Goal: Communication & Community: Share content

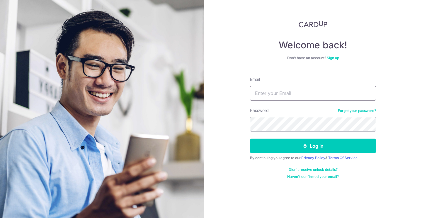
click at [300, 93] on input "Email" at bounding box center [313, 93] width 126 height 15
type input "maggiechen.mg@gmail.com"
drag, startPoint x: 393, startPoint y: 76, endPoint x: 391, endPoint y: 83, distance: 7.0
click at [393, 76] on div "Welcome back! Don’t have an account? Sign up Email maggiechen.mg@gmail.com Pass…" at bounding box center [313, 109] width 218 height 218
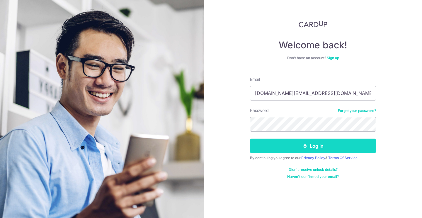
click at [305, 150] on button "Log in" at bounding box center [313, 146] width 126 height 15
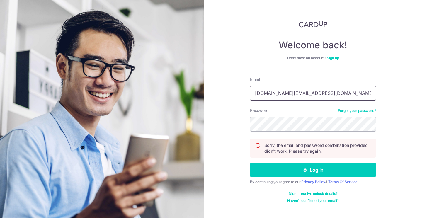
type input "[DOMAIN_NAME][EMAIL_ADDRESS][DOMAIN_NAME]"
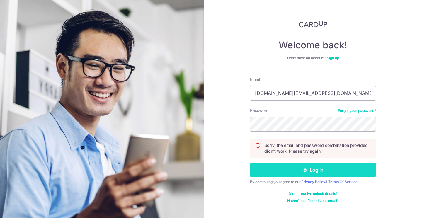
click at [320, 170] on button "Log in" at bounding box center [313, 170] width 126 height 15
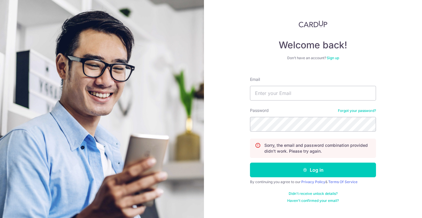
click at [356, 110] on link "Forgot your password?" at bounding box center [357, 110] width 38 height 5
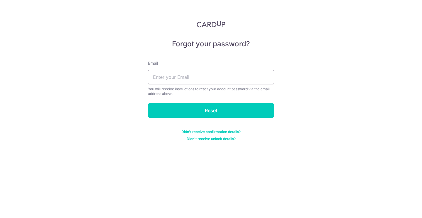
click at [161, 76] on input "text" at bounding box center [211, 77] width 126 height 15
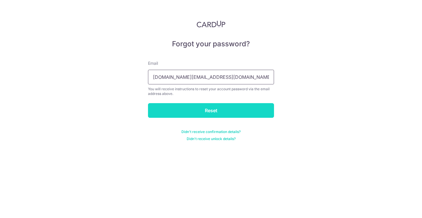
type input "maggiechen.mg@gmail.com"
click at [212, 107] on input "Reset" at bounding box center [211, 110] width 126 height 15
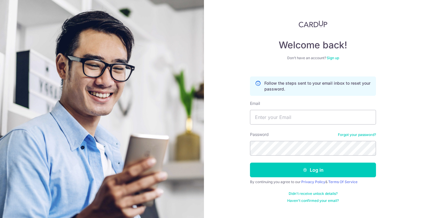
click at [403, 82] on div "Welcome back! Don’t have an account? Sign up Follow the steps sent to your emai…" at bounding box center [313, 109] width 218 height 218
click at [285, 118] on input "Email" at bounding box center [313, 117] width 126 height 15
type input "[EMAIL_ADDRESS][DOMAIN_NAME]"
drag, startPoint x: 325, startPoint y: 116, endPoint x: 200, endPoint y: 105, distance: 125.5
click at [200, 105] on section "Welcome back! Don’t have an account? Sign up Follow the steps sent to your emai…" at bounding box center [211, 109] width 422 height 218
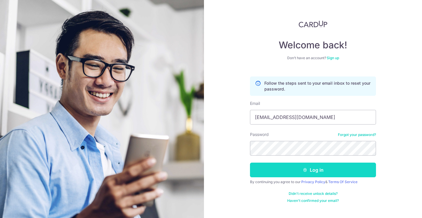
drag, startPoint x: 320, startPoint y: 170, endPoint x: 304, endPoint y: 170, distance: 16.4
click at [321, 170] on button "Log in" at bounding box center [313, 170] width 126 height 15
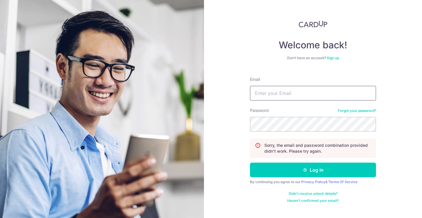
click at [282, 95] on input "Email" at bounding box center [313, 93] width 126 height 15
paste input "[EMAIL_ADDRESS][DOMAIN_NAME]"
type input "[EMAIL_ADDRESS][DOMAIN_NAME]"
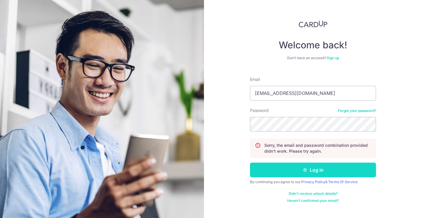
click at [317, 167] on button "Log in" at bounding box center [313, 170] width 126 height 15
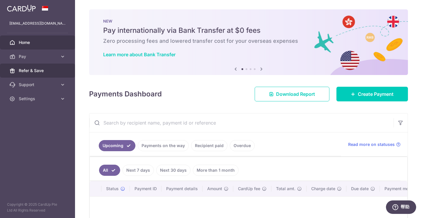
click at [29, 73] on span "Refer & Save" at bounding box center [38, 71] width 39 height 6
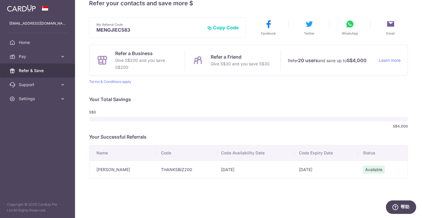
scroll to position [10, 0]
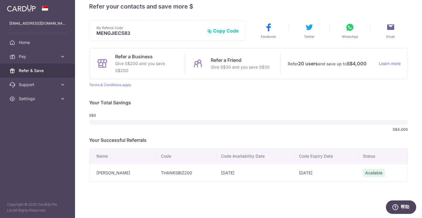
click at [226, 31] on button "Copy Code" at bounding box center [223, 31] width 32 height 6
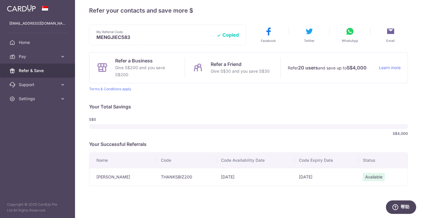
scroll to position [0, 0]
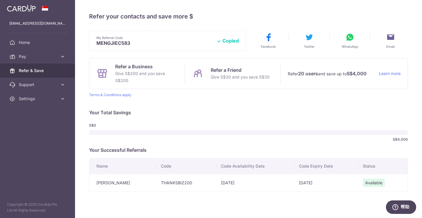
click at [148, 75] on p "Give S$200 and you save S$200" at bounding box center [146, 77] width 62 height 14
click at [137, 66] on p "Refer a Business" at bounding box center [146, 66] width 62 height 7
click at [144, 40] on p "MENGJIEC583" at bounding box center [153, 43] width 115 height 6
click at [231, 42] on button "Copied" at bounding box center [227, 41] width 22 height 6
click at [350, 37] on icon at bounding box center [349, 37] width 9 height 9
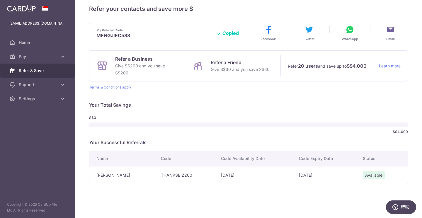
scroll to position [13, 0]
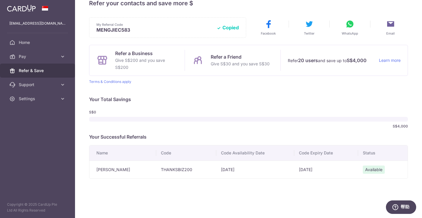
click at [370, 171] on span "Available" at bounding box center [374, 169] width 22 height 8
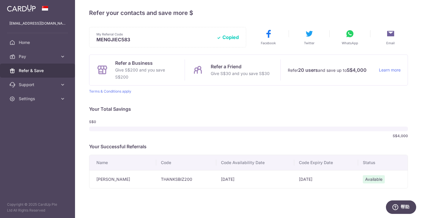
scroll to position [7, 0]
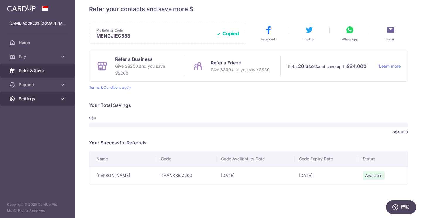
click at [41, 100] on span "Settings" at bounding box center [38, 99] width 39 height 6
click at [40, 100] on span "Settings" at bounding box center [38, 99] width 39 height 6
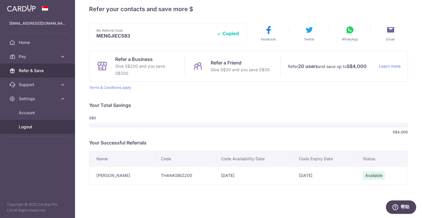
click at [30, 126] on span "Logout" at bounding box center [38, 127] width 39 height 6
